Goal: Book appointment/travel/reservation

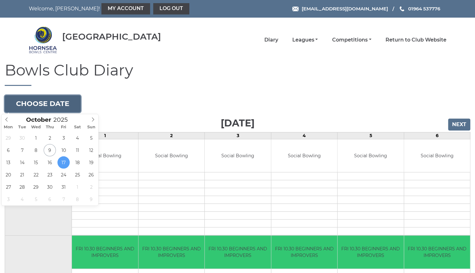
click at [55, 102] on button "Choose date" at bounding box center [43, 103] width 76 height 17
type input "2025-10-12"
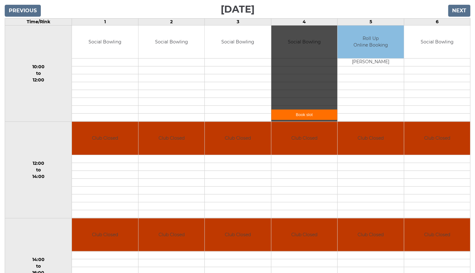
scroll to position [116, 0]
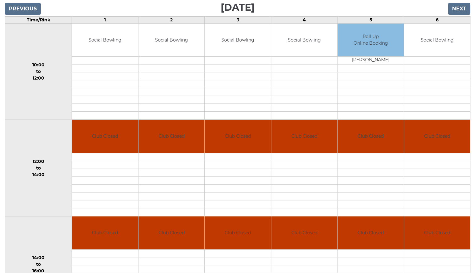
click at [372, 47] on td "Roll Up Online Booking" at bounding box center [371, 40] width 66 height 33
click at [376, 69] on td at bounding box center [371, 68] width 66 height 8
click at [370, 49] on td "Roll Up Online Booking" at bounding box center [371, 40] width 66 height 33
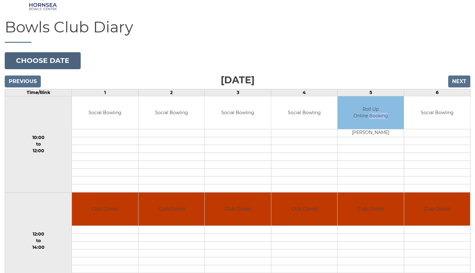
scroll to position [45, 0]
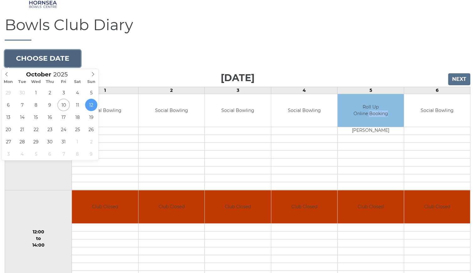
click at [51, 57] on button "Choose date" at bounding box center [43, 58] width 76 height 17
type input "[DATE]"
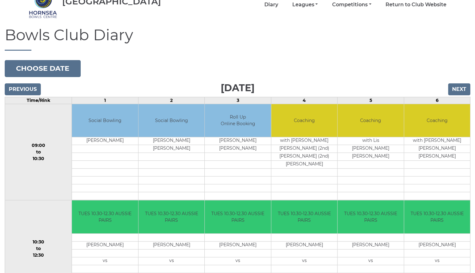
scroll to position [36, 0]
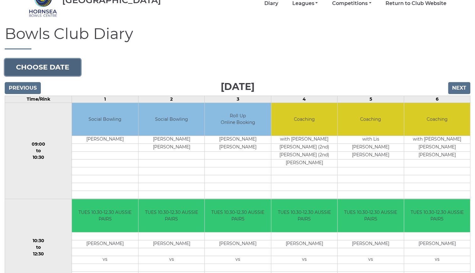
click at [55, 64] on button "Choose date" at bounding box center [43, 67] width 76 height 17
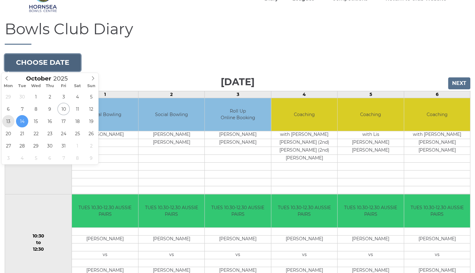
scroll to position [43, 0]
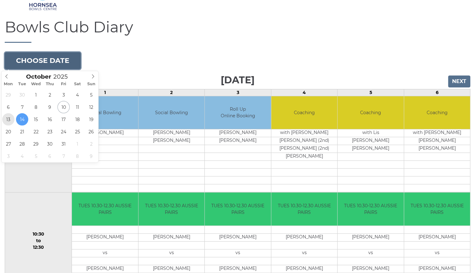
type input "[DATE]"
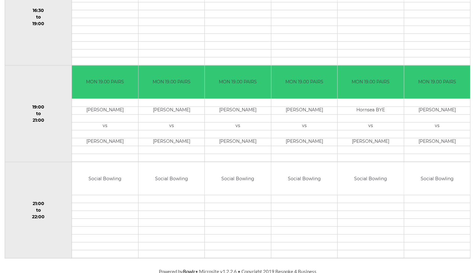
scroll to position [555, 0]
